Goal: Navigation & Orientation: Find specific page/section

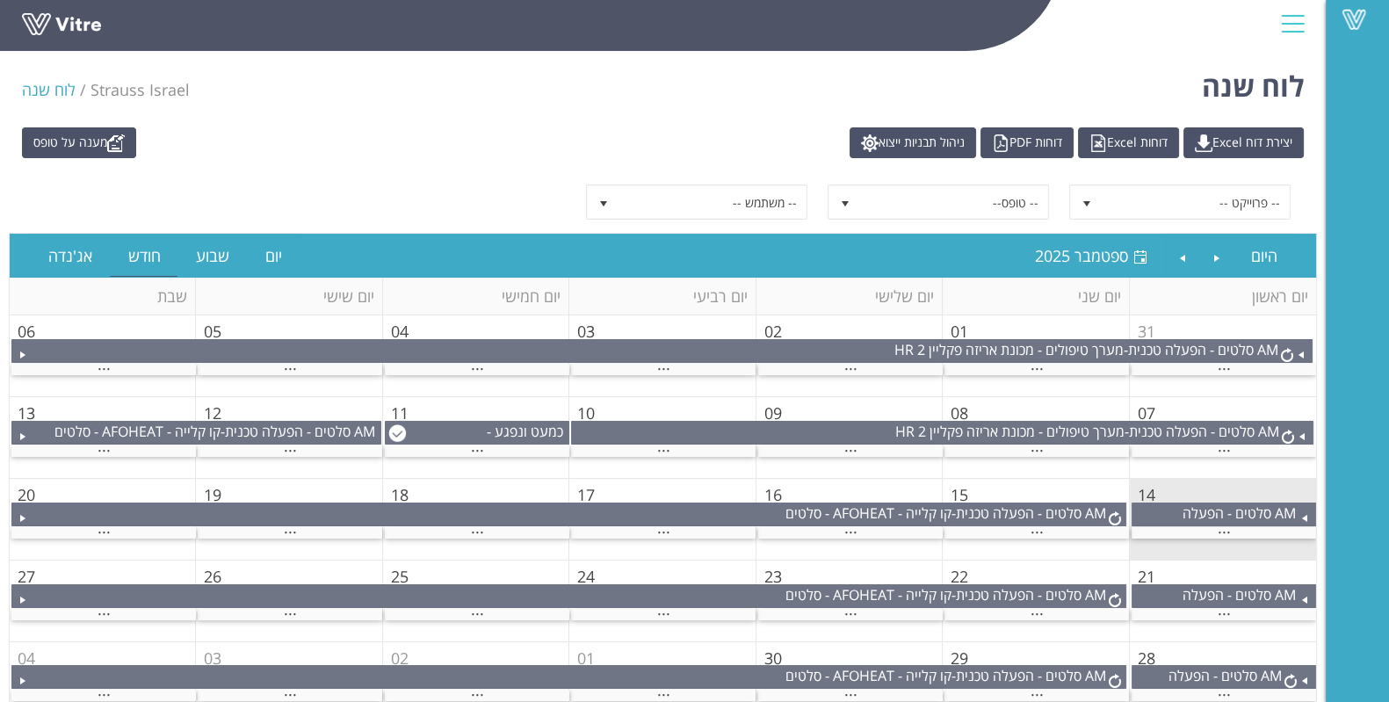
click at [602, 107] on div "לוח שנה Strauss Israel לוח שנה" at bounding box center [663, 81] width 1326 height 75
click at [1284, 33] on div at bounding box center [1293, 23] width 40 height 47
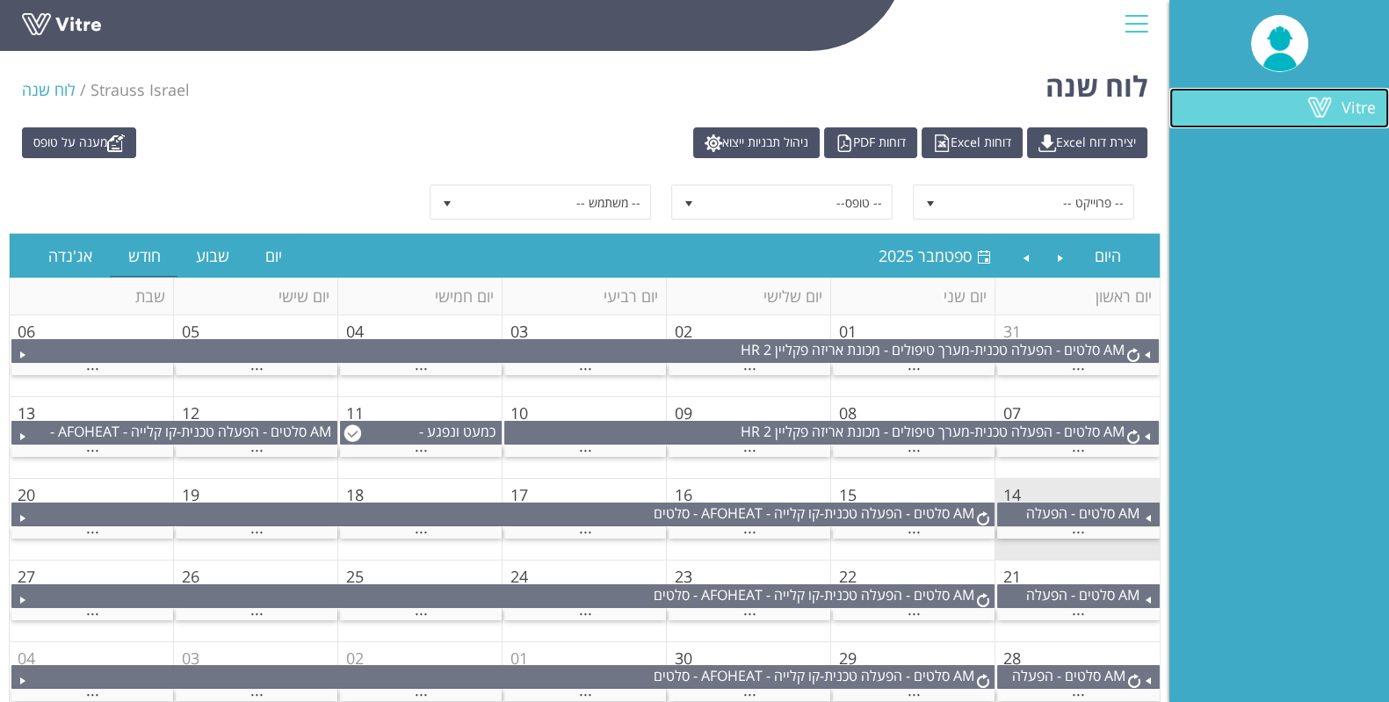
click at [1344, 125] on link "Vitre" at bounding box center [1280, 108] width 220 height 40
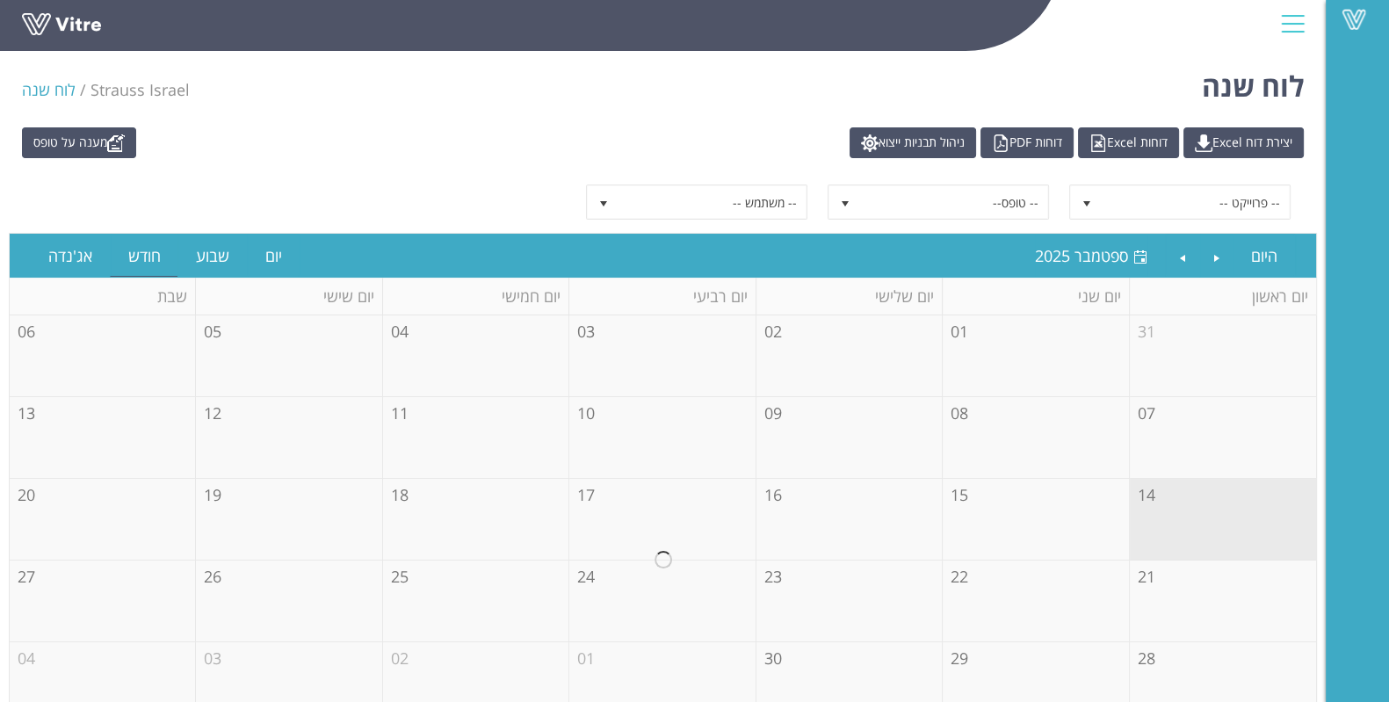
click at [1289, 6] on div at bounding box center [1293, 23] width 40 height 47
